Goal: Navigation & Orientation: Find specific page/section

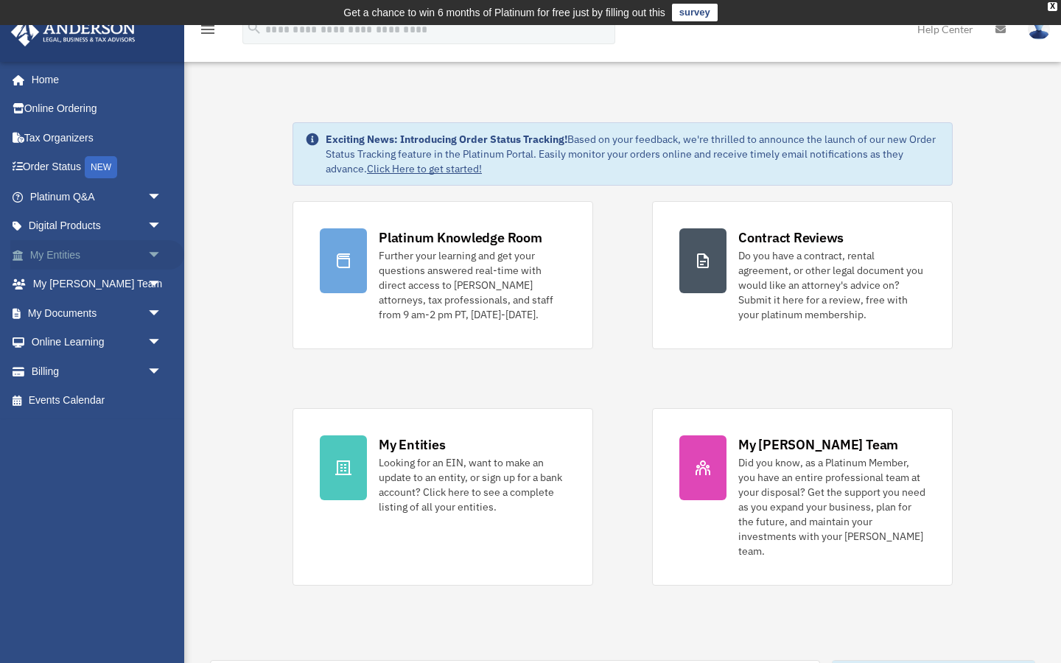
click at [100, 250] on link "My Entities arrow_drop_down" at bounding box center [97, 254] width 174 height 29
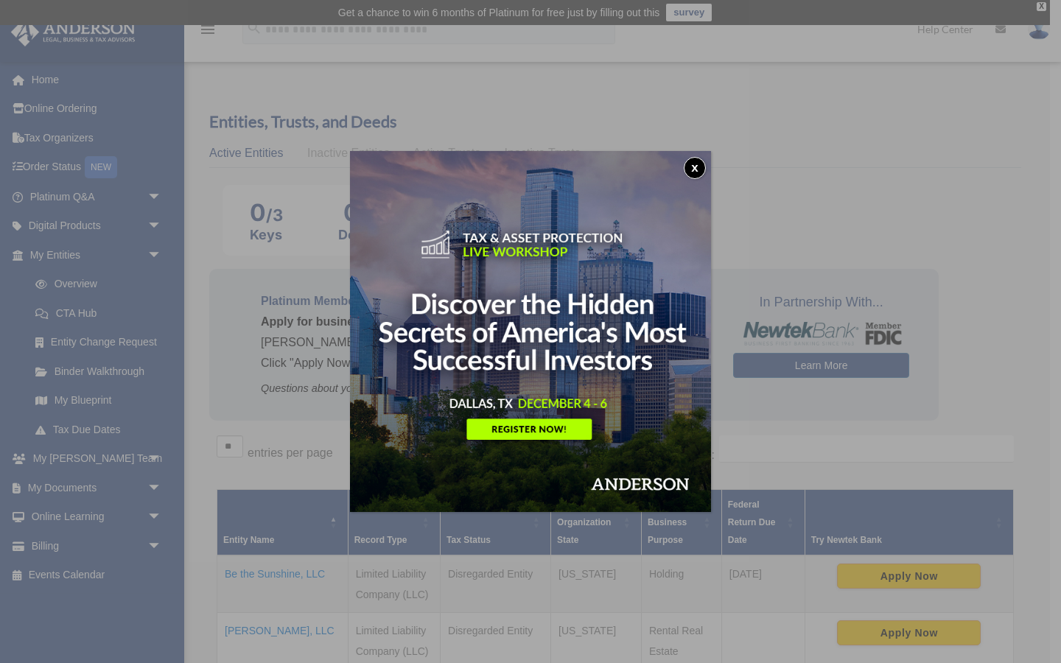
click at [697, 159] on button "x" at bounding box center [695, 168] width 22 height 22
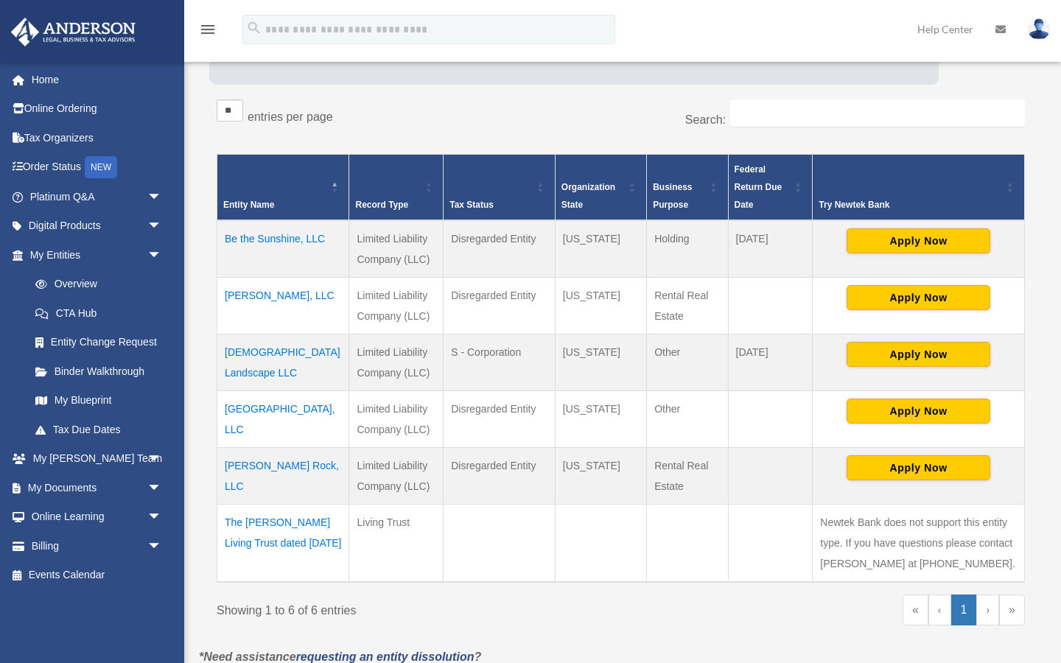
scroll to position [338, 0]
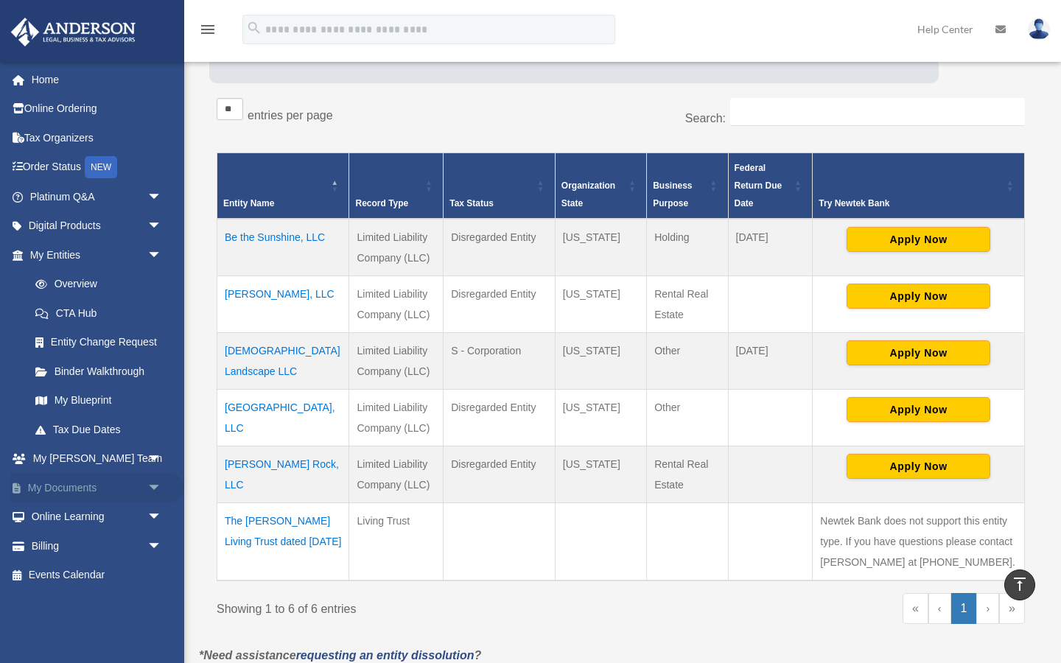
click at [80, 484] on link "My Documents arrow_drop_down" at bounding box center [97, 487] width 174 height 29
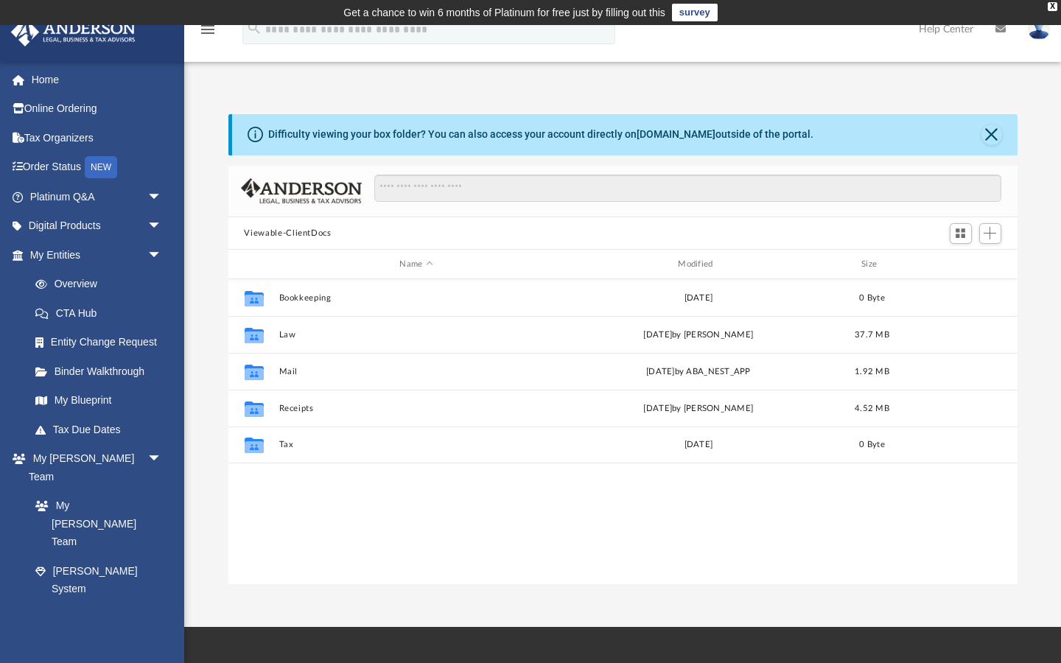
scroll to position [335, 789]
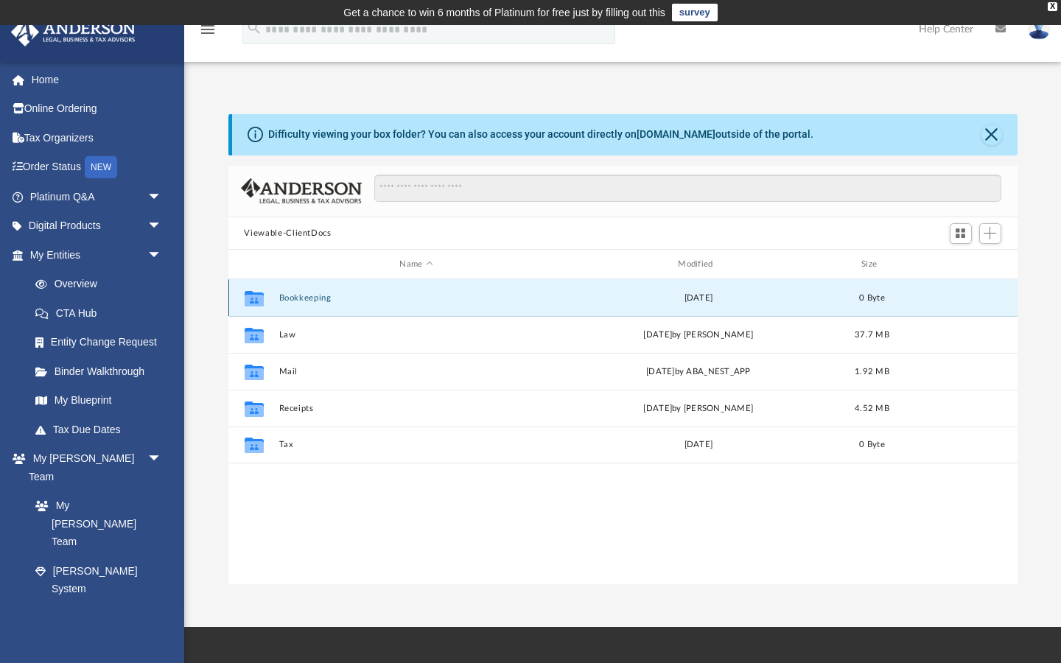
click at [453, 293] on button "Bookkeeping" at bounding box center [417, 298] width 276 height 10
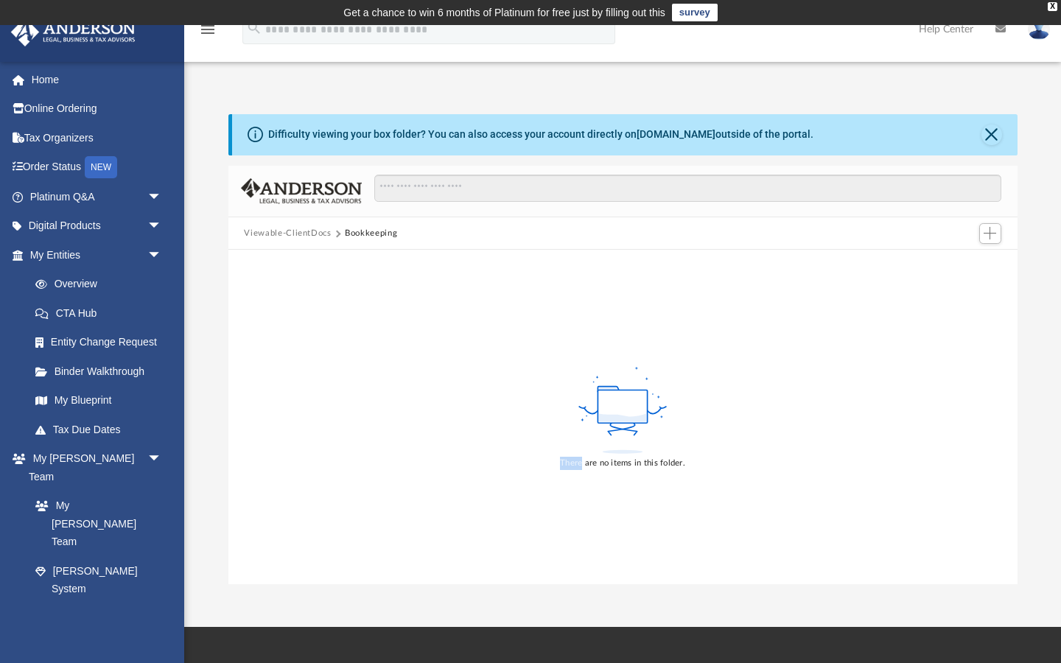
click at [453, 293] on div "There are no items in this folder." at bounding box center [623, 417] width 789 height 335
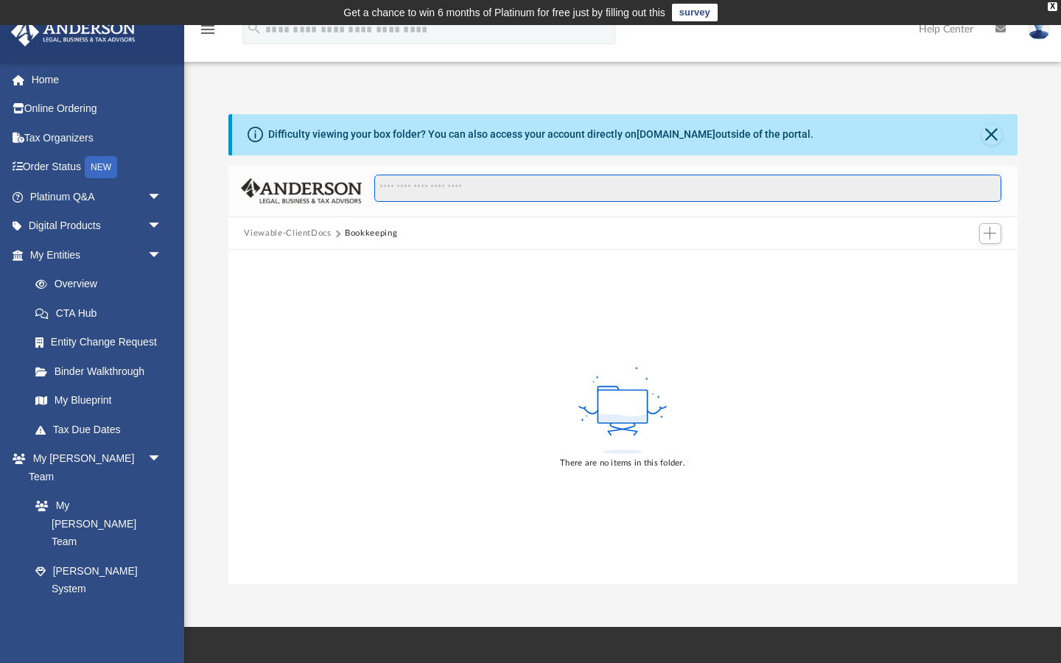
click at [473, 178] on input "Search files and folders" at bounding box center [687, 189] width 627 height 28
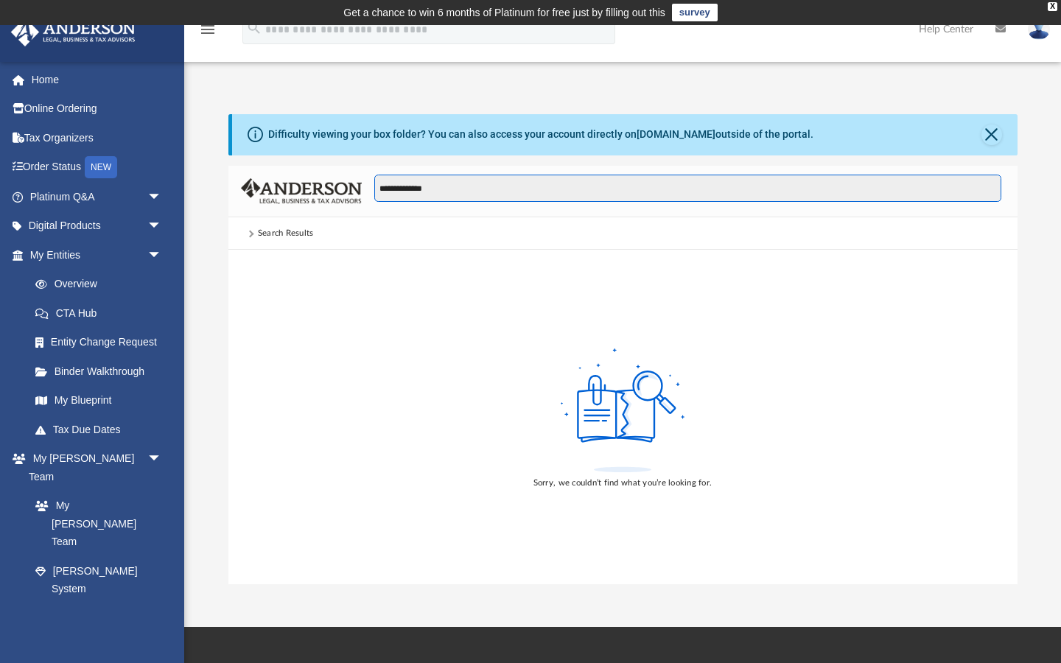
type input "**********"
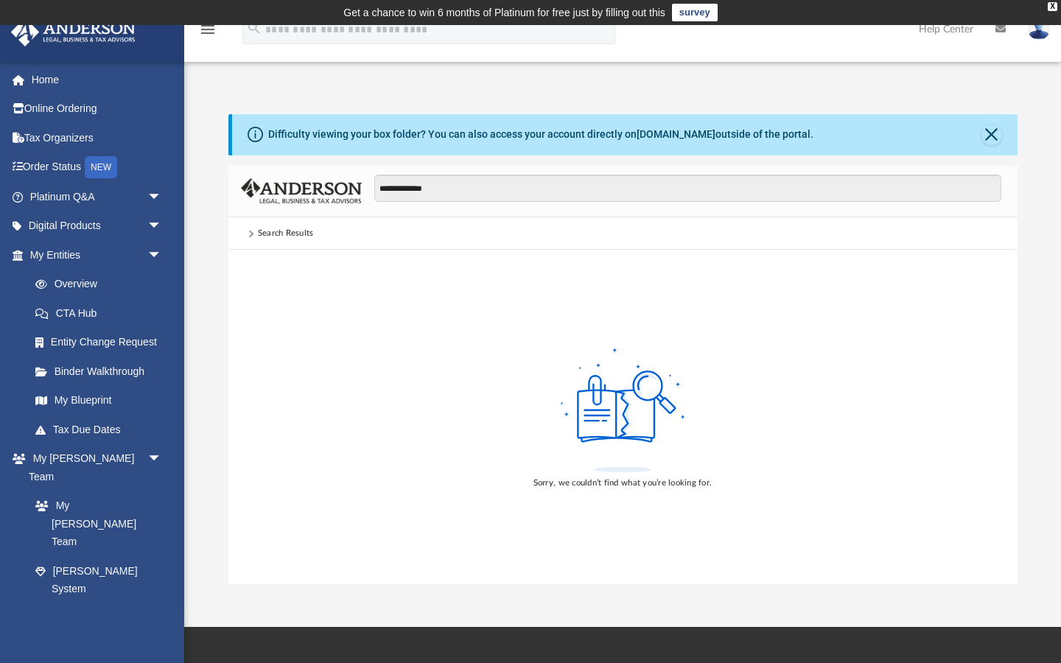
click at [282, 236] on div "Search Results" at bounding box center [286, 233] width 56 height 13
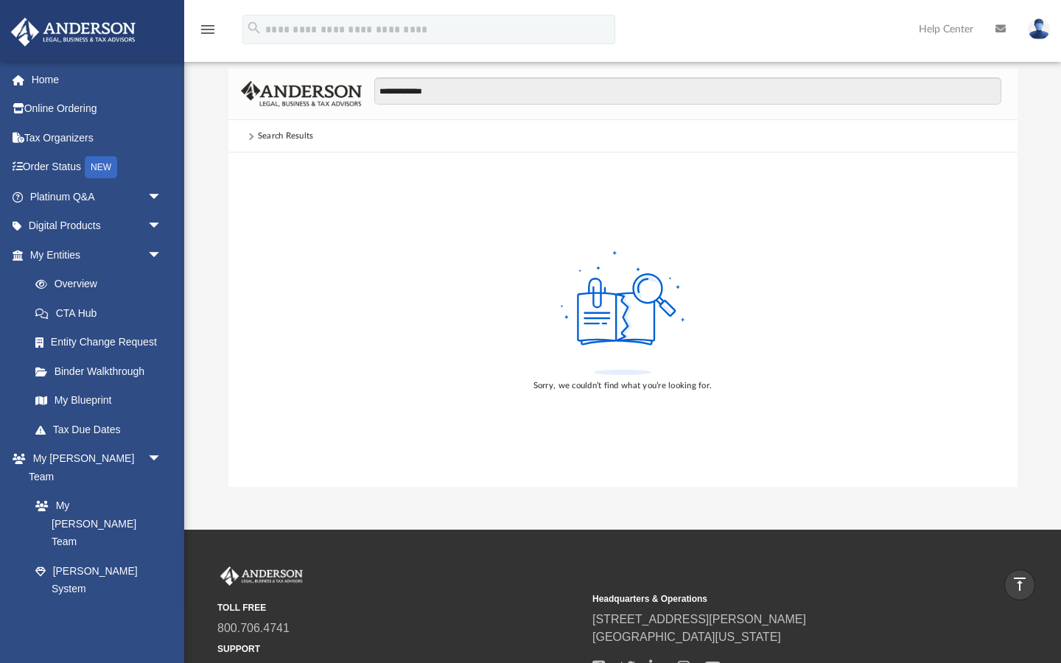
scroll to position [0, 0]
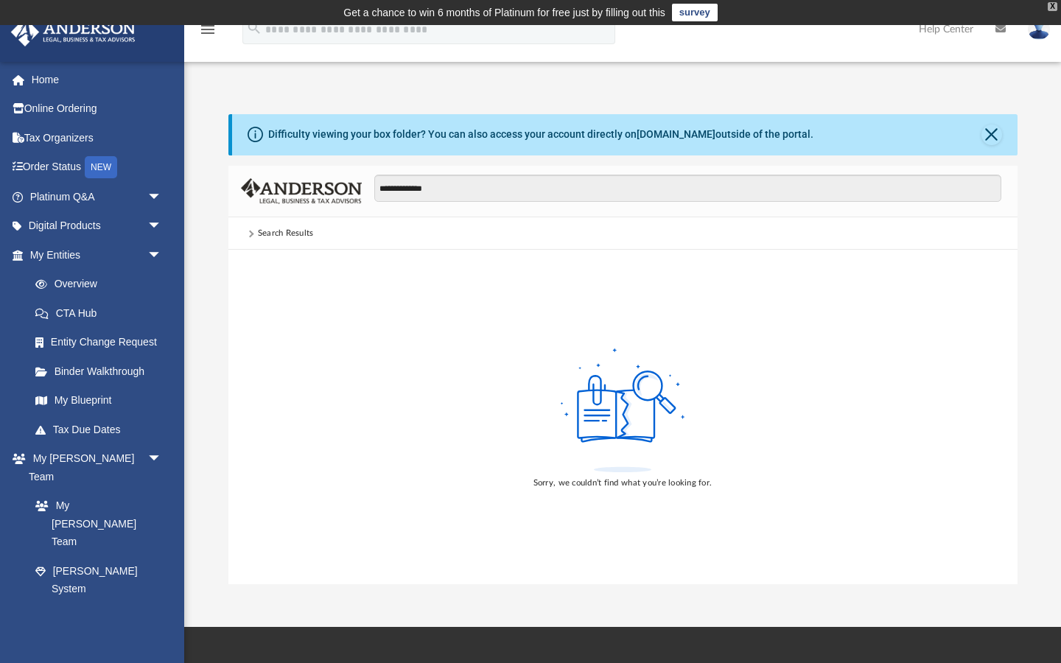
click at [1053, 7] on div "X" at bounding box center [1053, 6] width 10 height 9
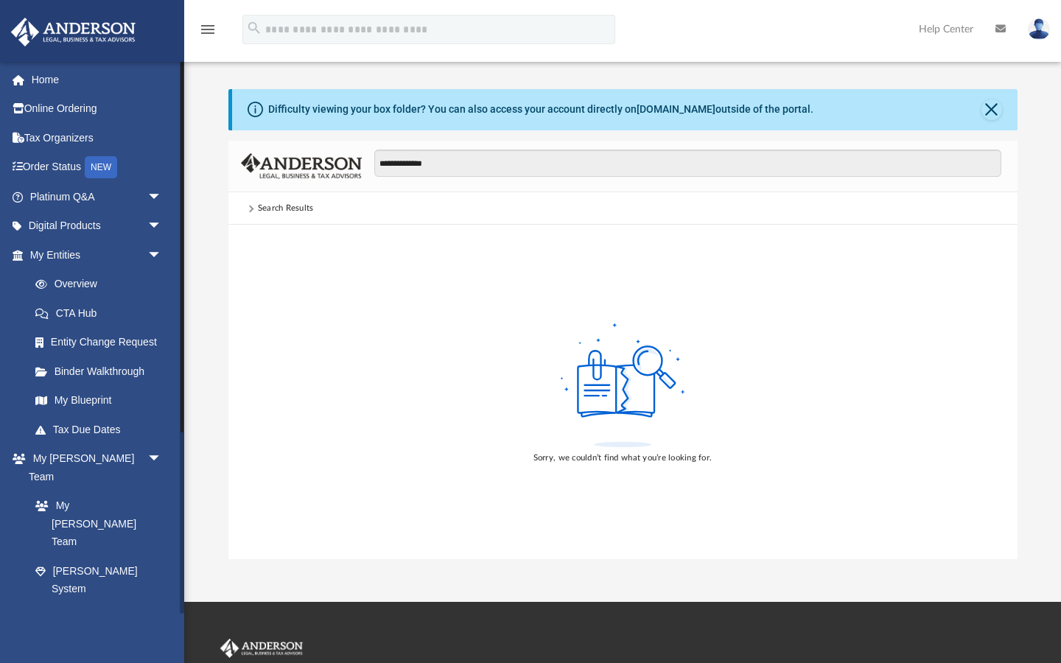
click at [283, 241] on div "Sorry, we couldn’t find what you’re looking for." at bounding box center [623, 392] width 789 height 335
click at [212, 23] on icon "menu" at bounding box center [208, 30] width 18 height 18
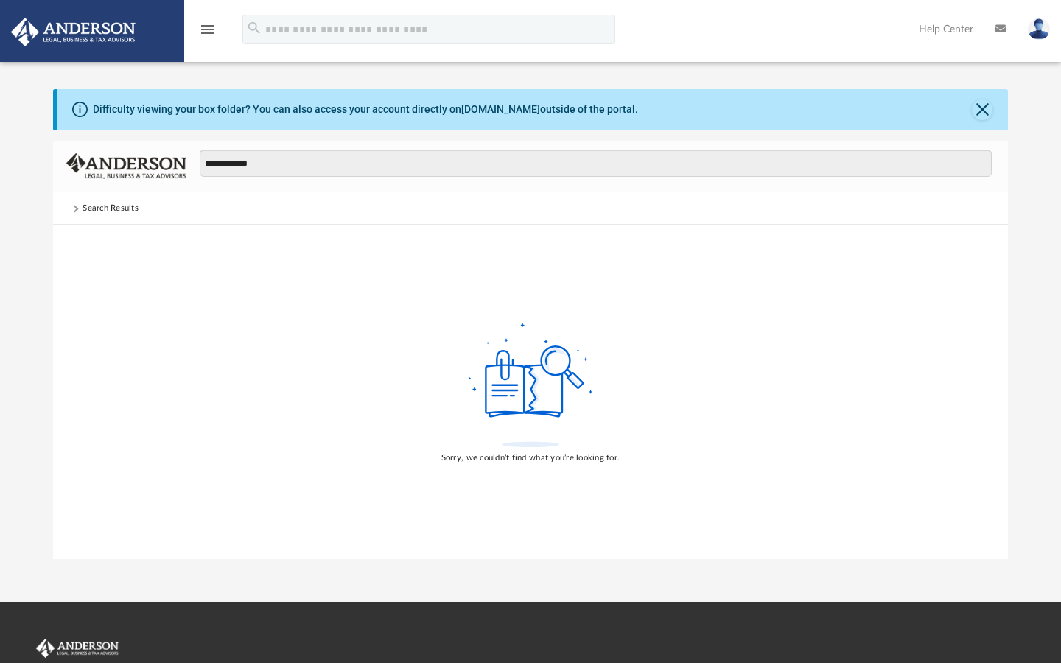
click at [209, 21] on icon "menu" at bounding box center [208, 30] width 18 height 18
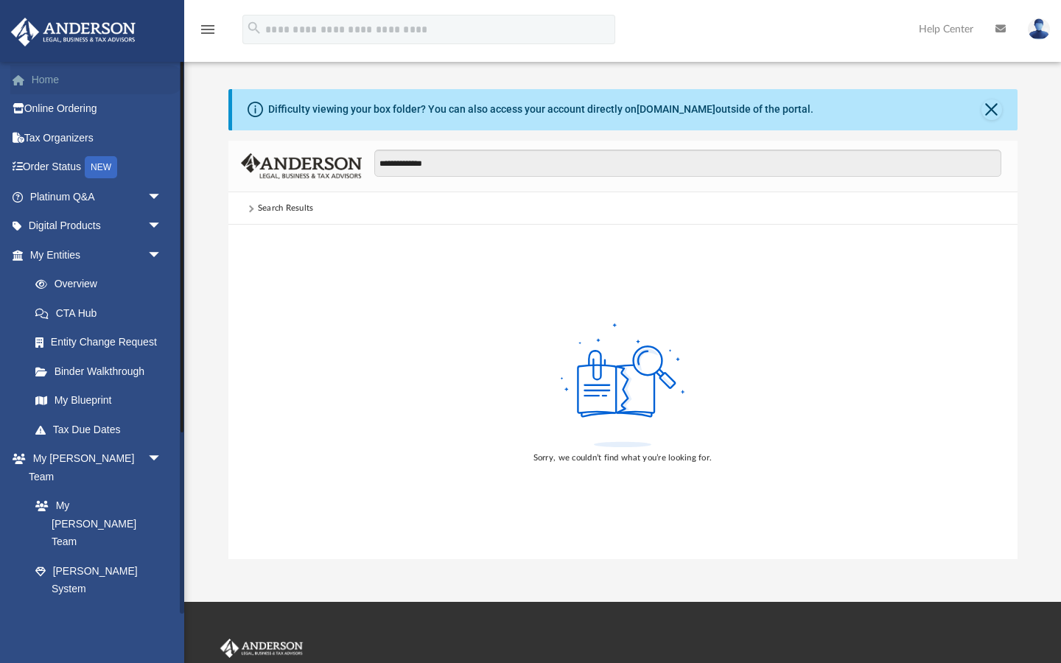
click at [69, 79] on link "Home" at bounding box center [97, 79] width 174 height 29
click at [51, 79] on link "Home" at bounding box center [97, 79] width 174 height 29
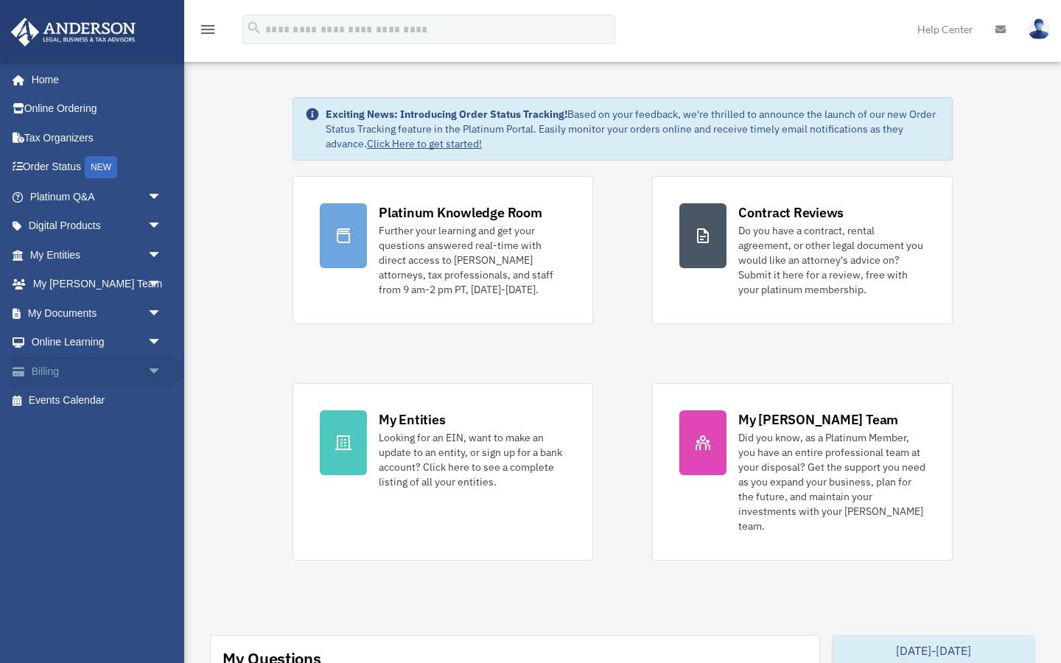
click at [72, 370] on link "Billing arrow_drop_down" at bounding box center [97, 371] width 174 height 29
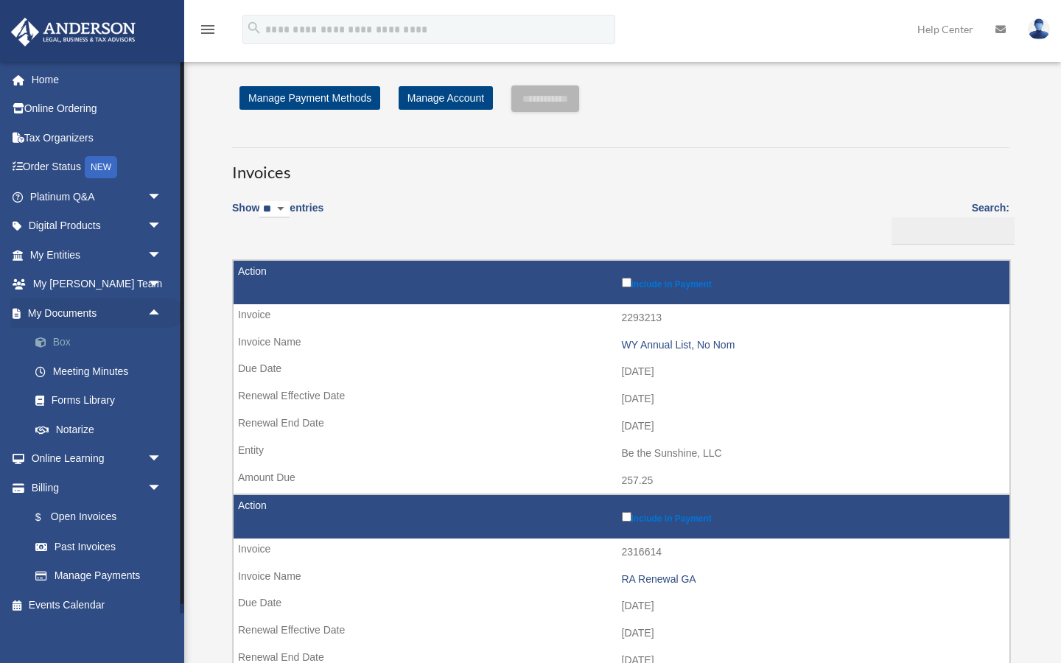
click at [62, 343] on link "Box" at bounding box center [103, 342] width 164 height 29
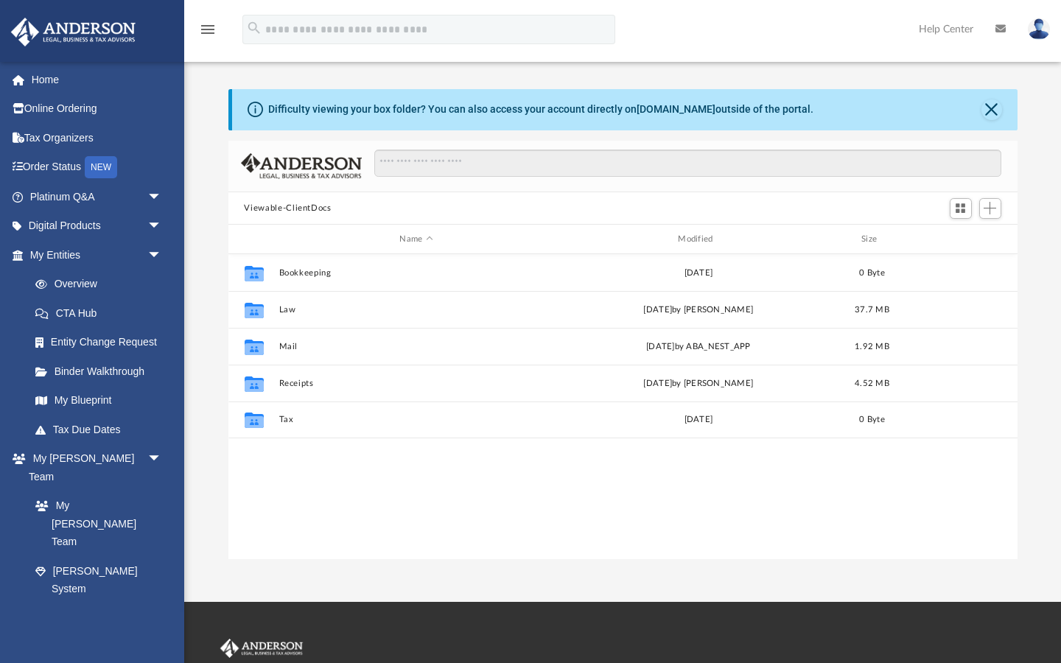
scroll to position [335, 789]
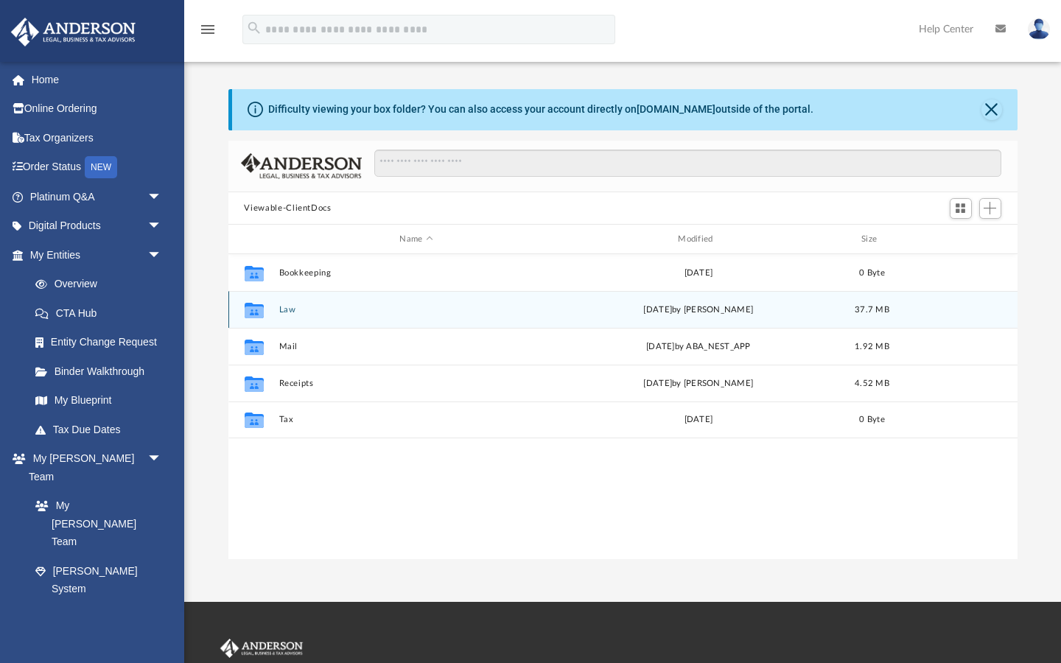
click at [253, 301] on icon "Collaborated Folder" at bounding box center [254, 311] width 24 height 24
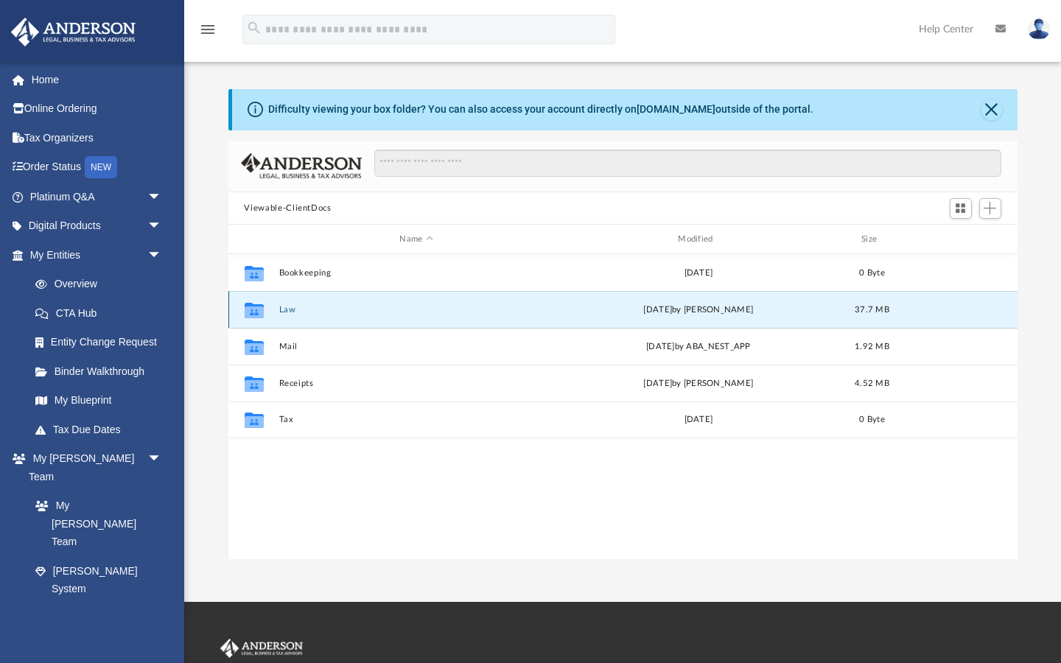
click at [252, 307] on icon "grid" at bounding box center [253, 313] width 19 height 12
click at [537, 519] on div "Collaborated Folder Bookkeeping [DATE] 0 Byte Collaborated Folder Law [DATE] by…" at bounding box center [623, 407] width 789 height 306
click at [292, 309] on button "Law" at bounding box center [417, 310] width 276 height 10
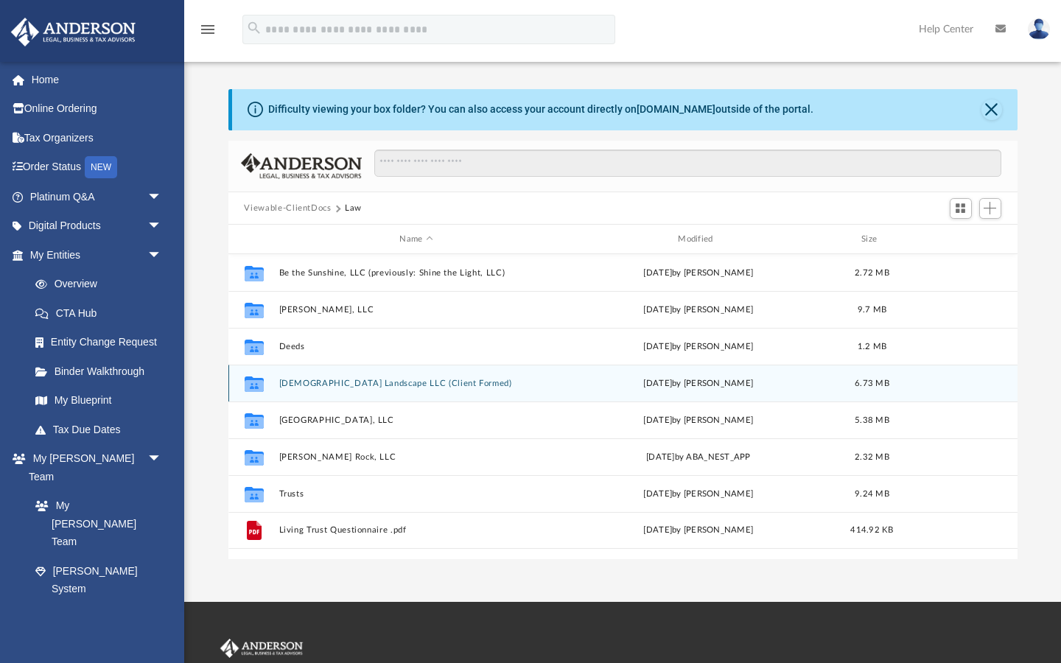
click at [327, 385] on button "[DEMOGRAPHIC_DATA] Landscape LLC (Client Formed)" at bounding box center [417, 384] width 276 height 10
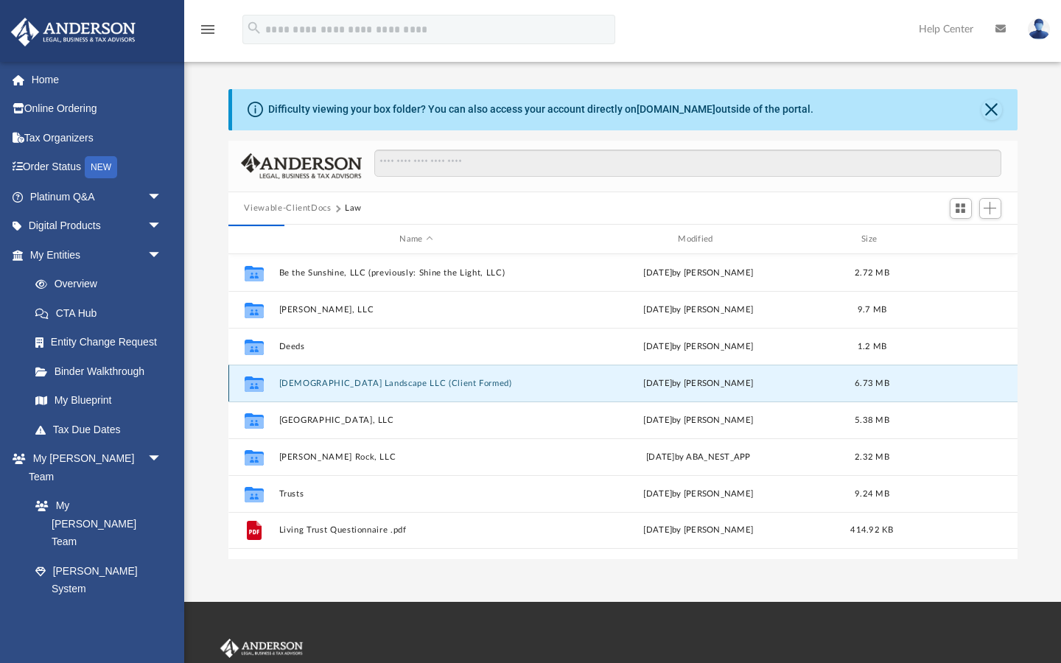
click at [327, 385] on button "[DEMOGRAPHIC_DATA] Landscape LLC (Client Formed)" at bounding box center [417, 384] width 276 height 10
click at [320, 385] on button "[DEMOGRAPHIC_DATA] Landscape LLC (Client Formed)" at bounding box center [417, 384] width 276 height 10
click at [388, 382] on button "[DEMOGRAPHIC_DATA] Landscape LLC (Client Formed)" at bounding box center [417, 384] width 276 height 10
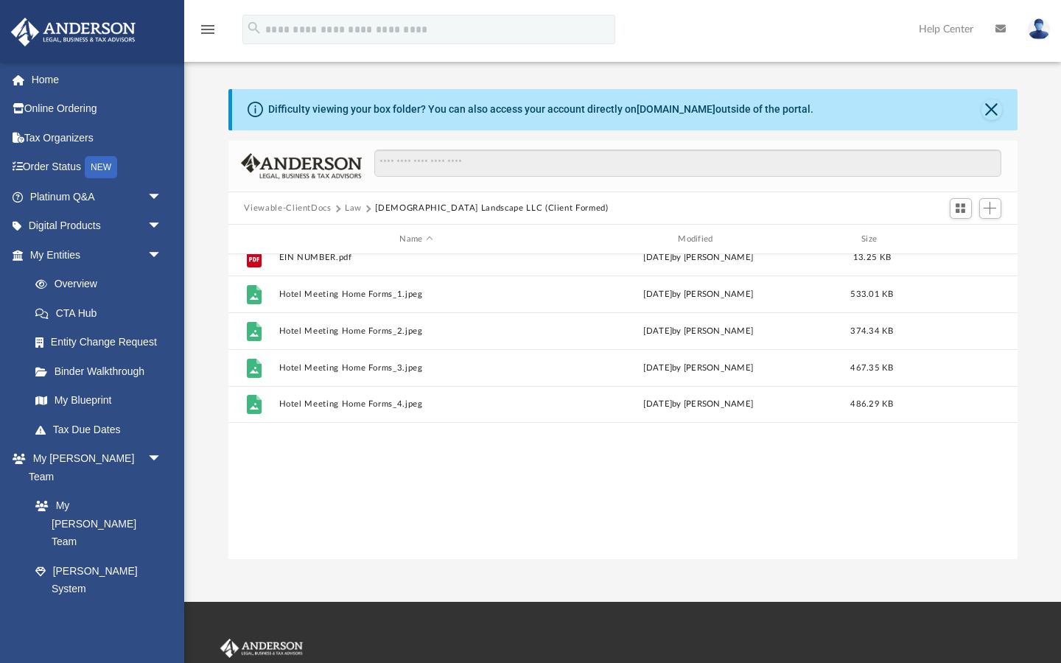
scroll to position [0, 0]
